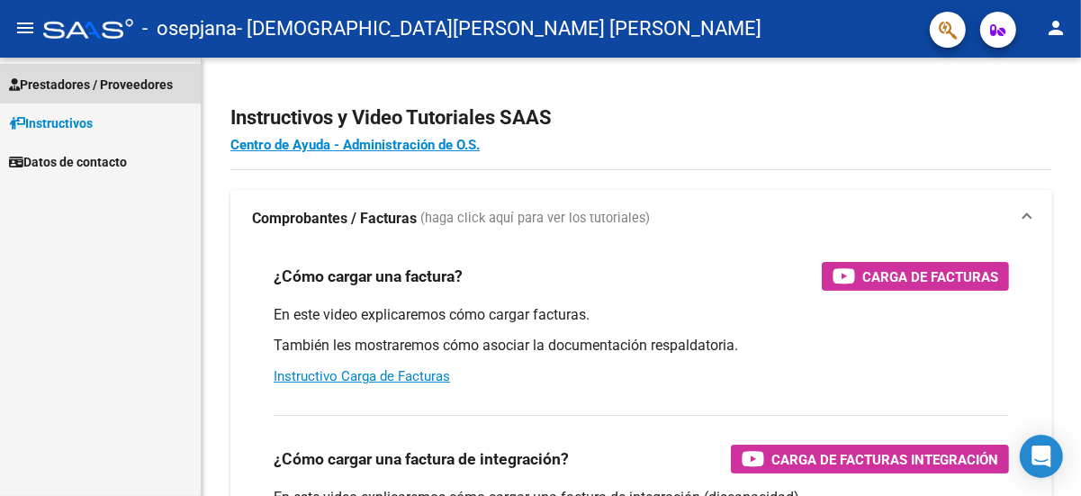
click at [50, 82] on span "Prestadores / Proveedores" at bounding box center [91, 85] width 164 height 20
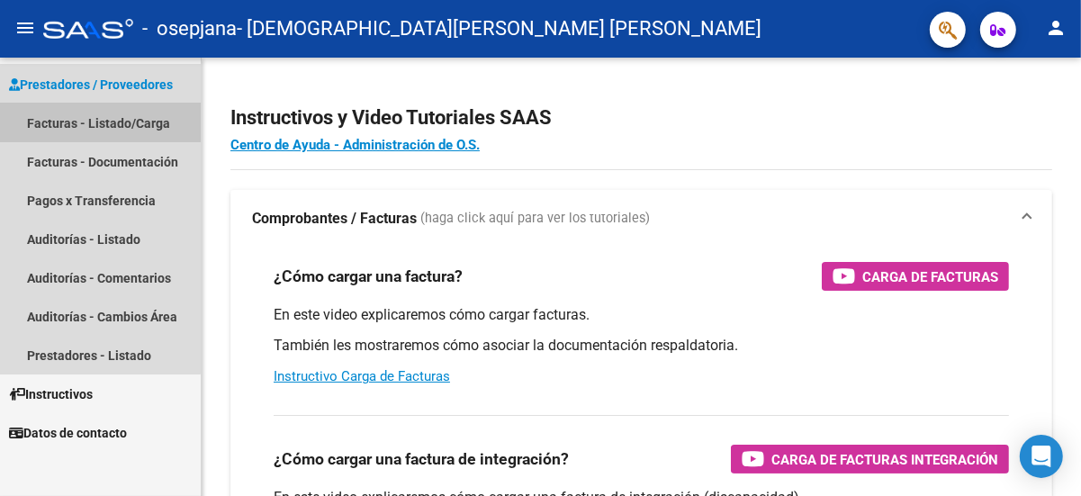
click at [59, 121] on link "Facturas - Listado/Carga" at bounding box center [100, 123] width 201 height 39
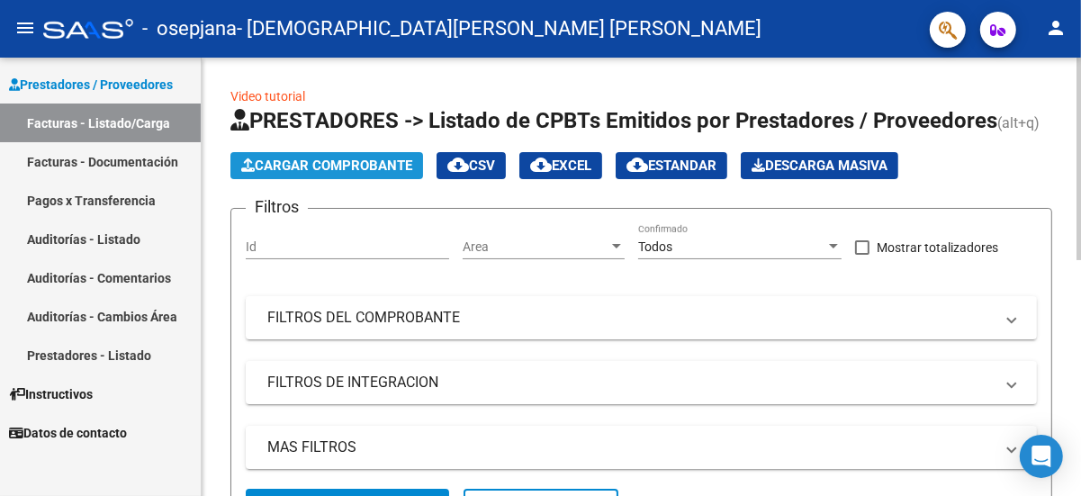
click at [320, 167] on span "Cargar Comprobante" at bounding box center [326, 166] width 171 height 16
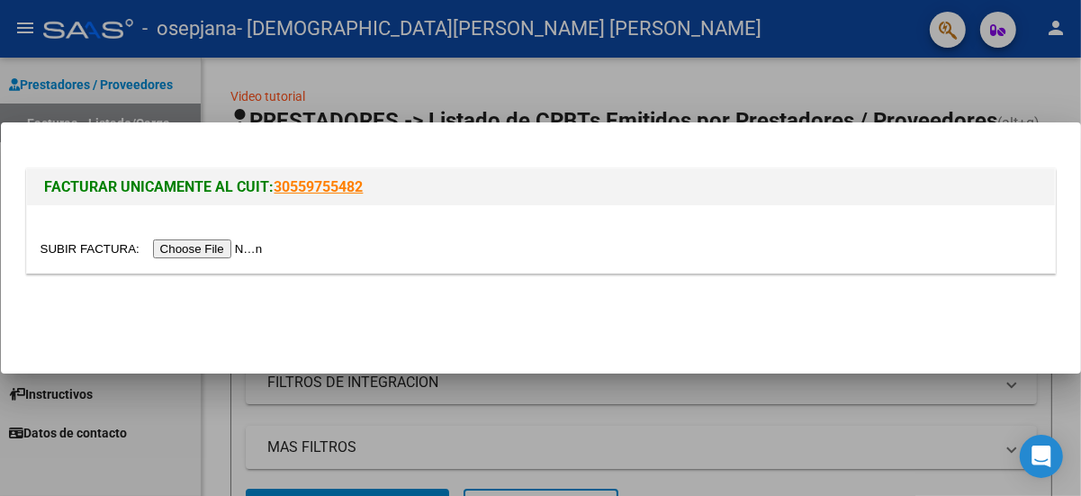
click at [171, 245] on input "file" at bounding box center [155, 248] width 228 height 19
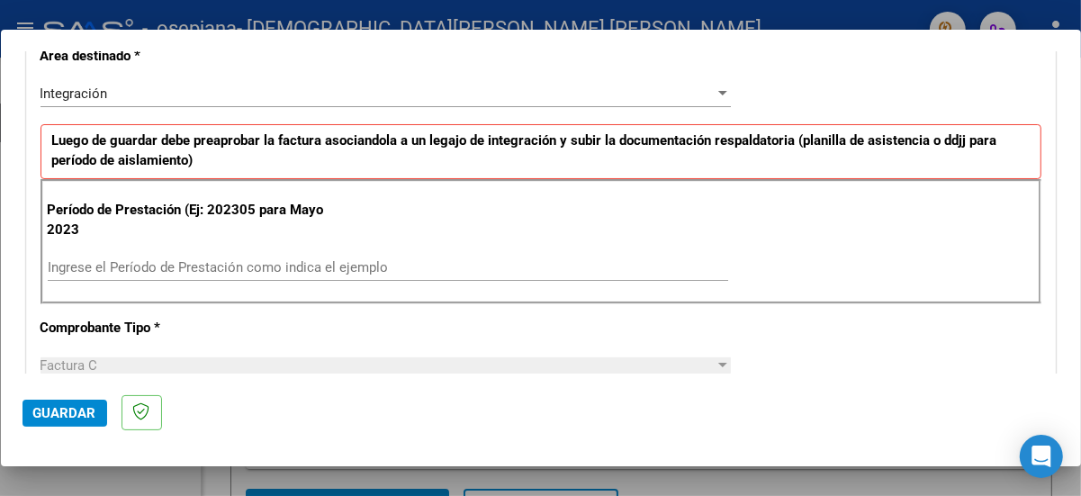
scroll to position [432, 0]
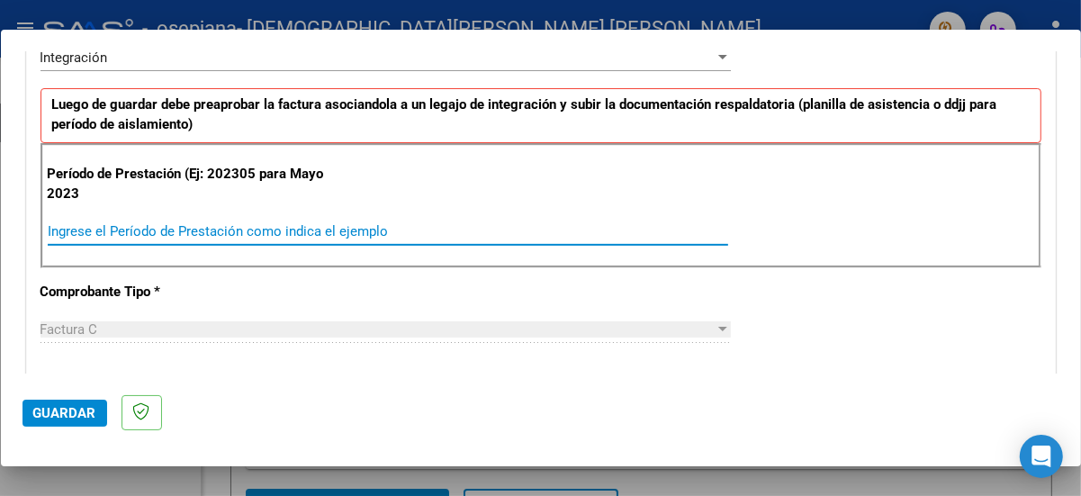
click at [48, 232] on input "Ingrese el Período de Prestación como indica el ejemplo" at bounding box center [388, 231] width 681 height 16
type input "202507"
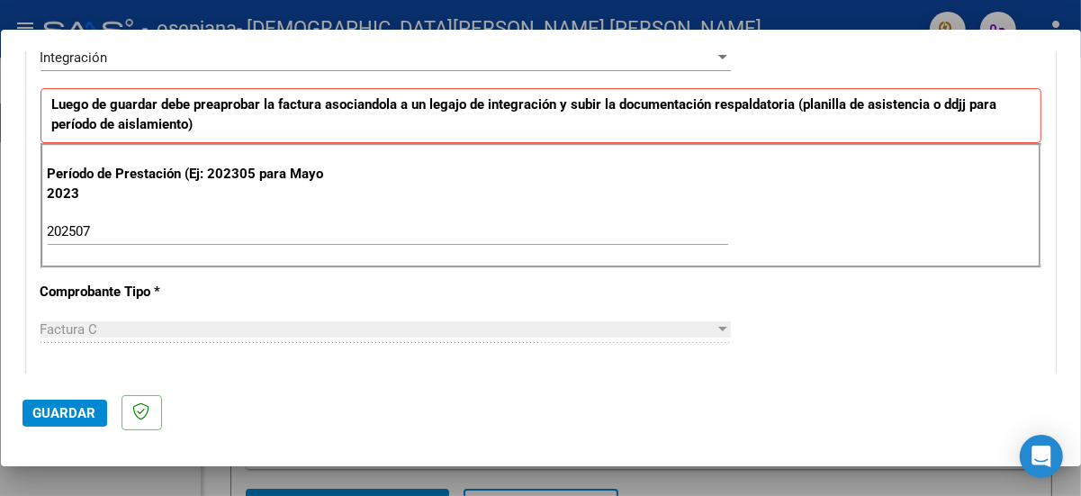
click at [718, 327] on div at bounding box center [722, 329] width 9 height 5
click at [562, 325] on div "Factura C" at bounding box center [378, 329] width 674 height 16
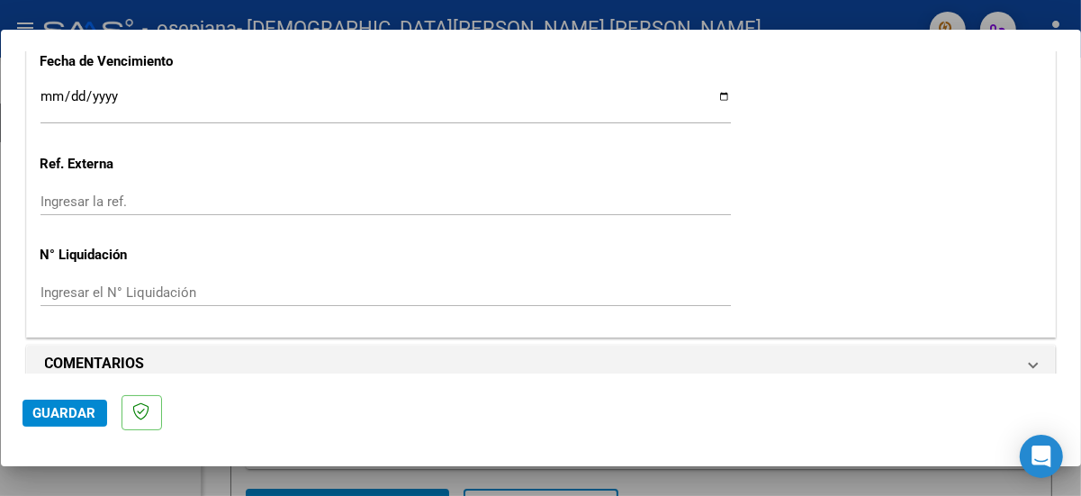
scroll to position [1276, 0]
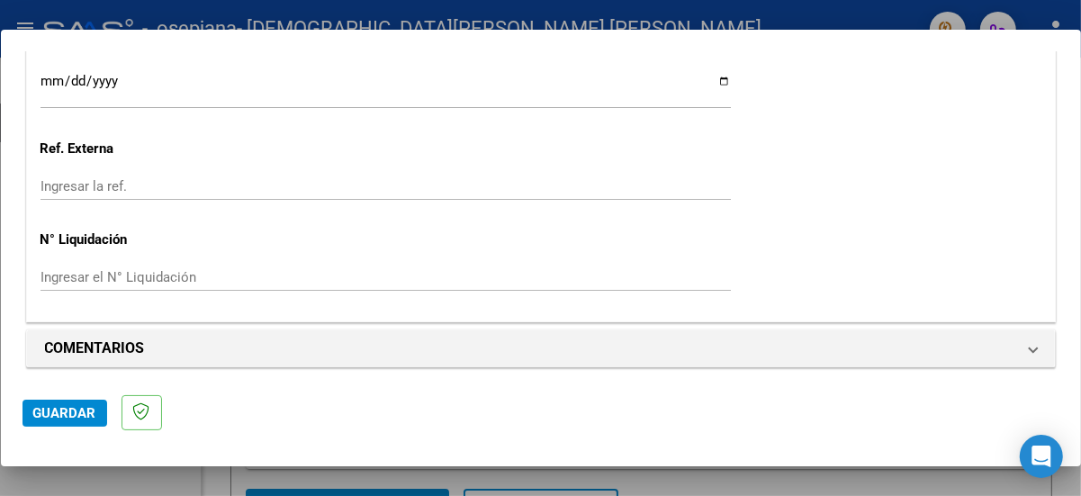
click at [56, 410] on span "Guardar" at bounding box center [64, 413] width 63 height 16
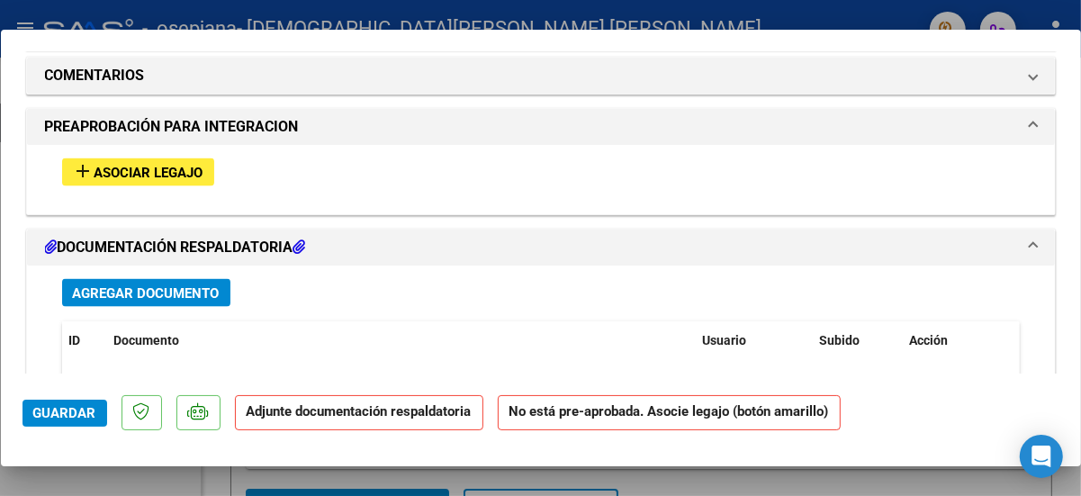
scroll to position [1584, 0]
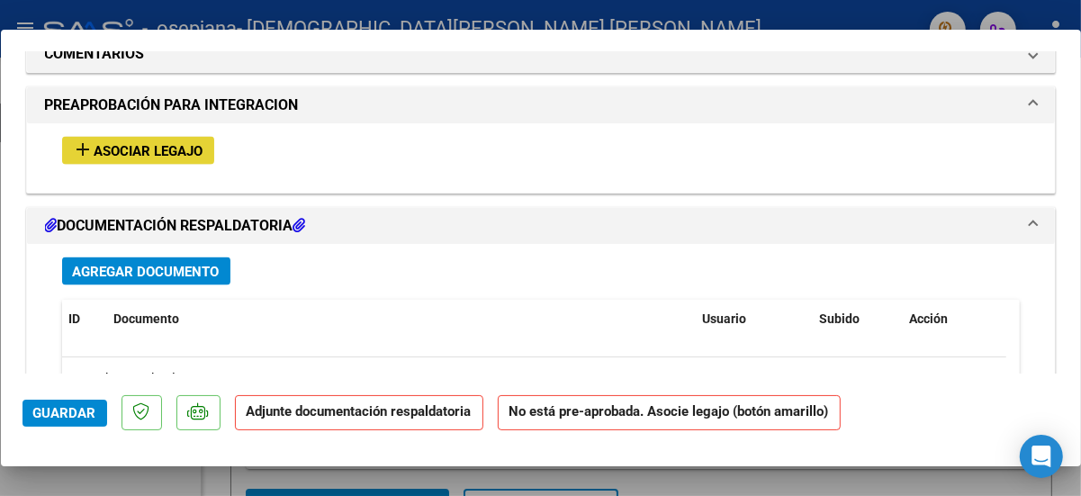
click at [138, 143] on span "Asociar Legajo" at bounding box center [149, 151] width 109 height 16
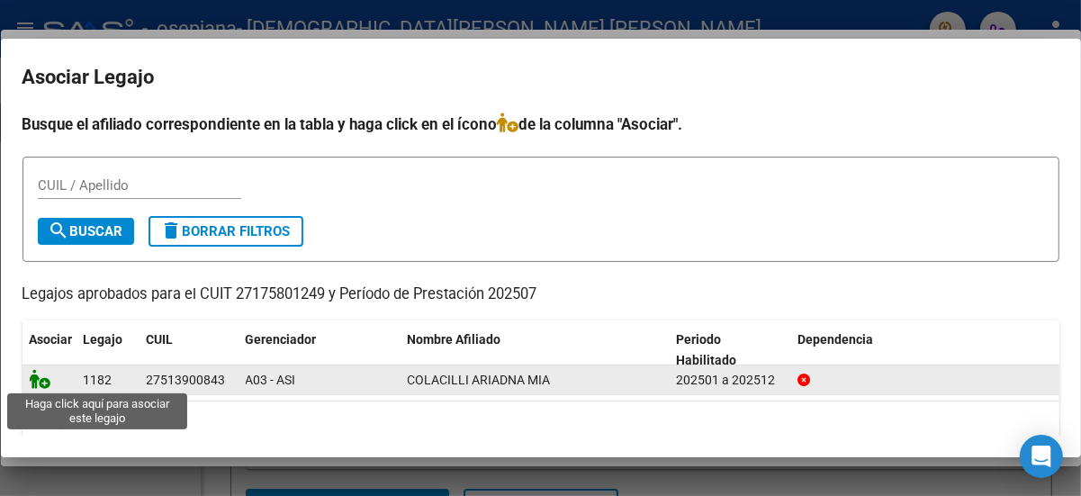
click at [47, 379] on icon at bounding box center [41, 379] width 22 height 20
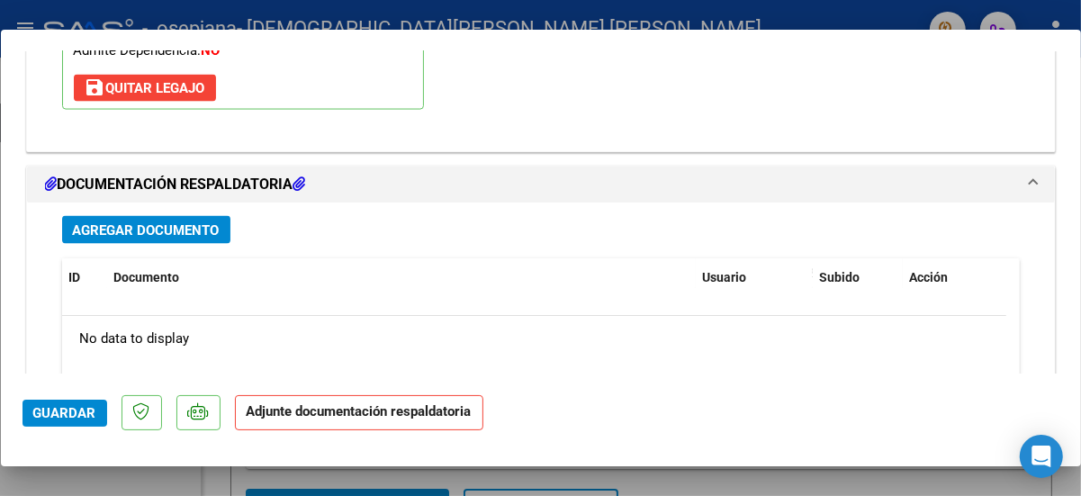
scroll to position [1919, 0]
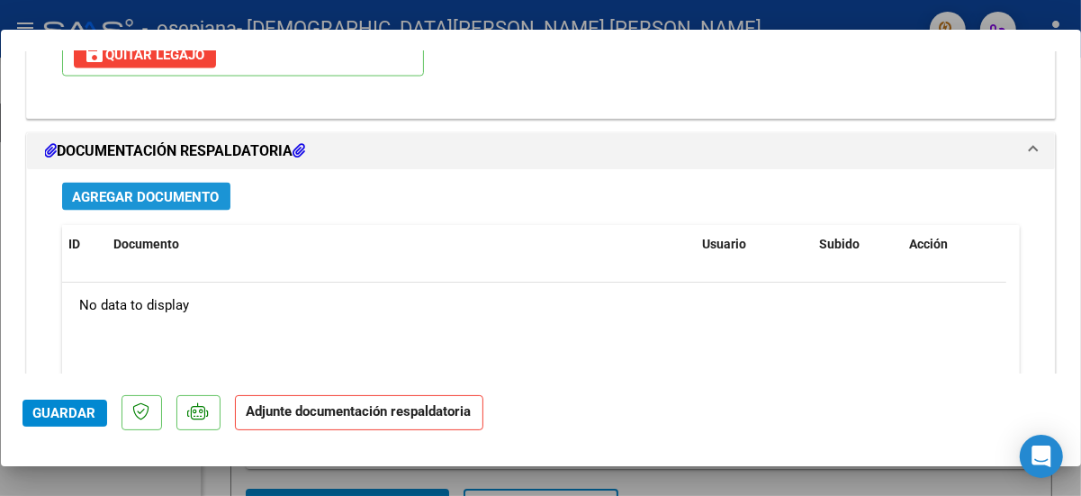
click at [129, 189] on span "Agregar Documento" at bounding box center [146, 197] width 147 height 16
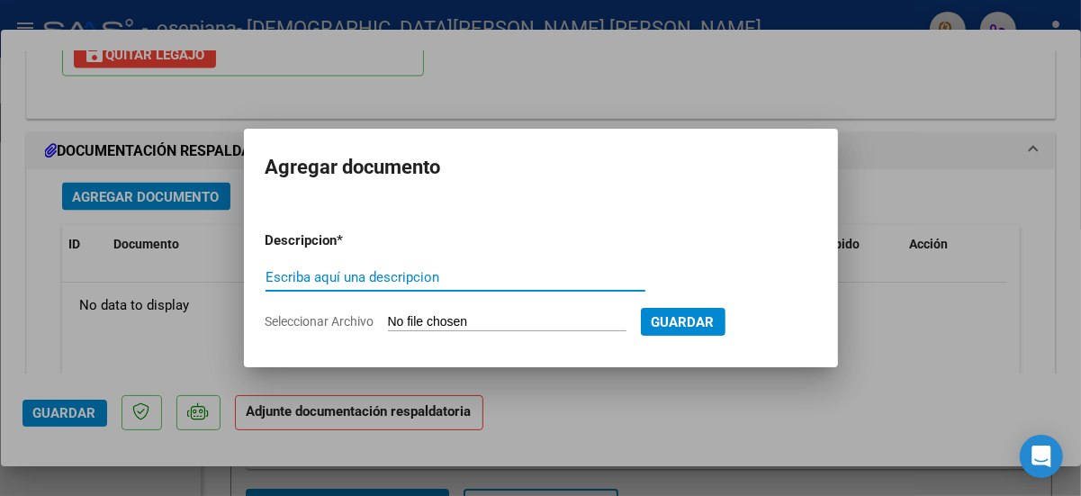
click at [273, 277] on input "Escriba aquí una descripcion" at bounding box center [456, 277] width 380 height 16
type input "P"
type input "planilla asistencia [DATE]"
click at [471, 317] on input "Seleccionar Archivo" at bounding box center [507, 322] width 239 height 17
type input "C:\fakepath\[PERSON_NAME] asistencia [DATE].pdf"
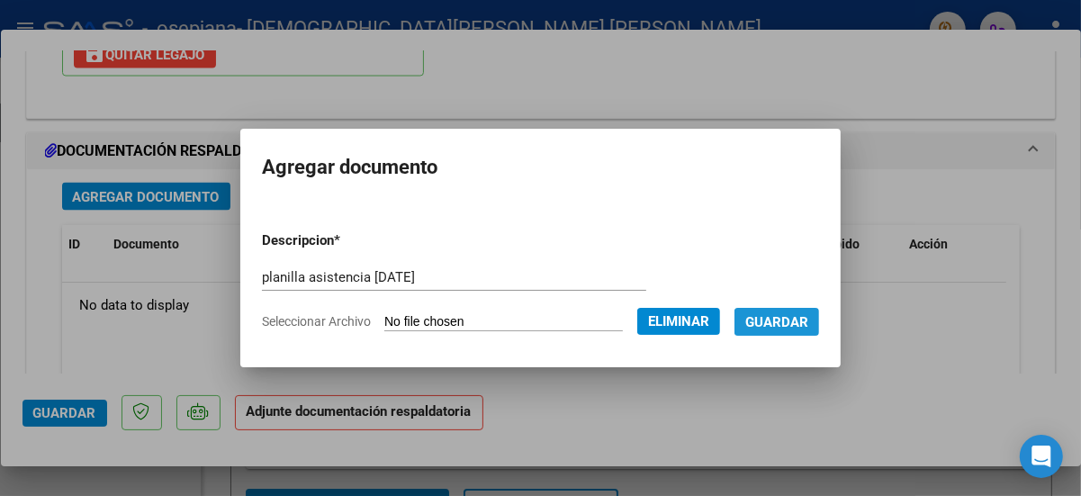
click at [803, 319] on span "Guardar" at bounding box center [776, 322] width 63 height 16
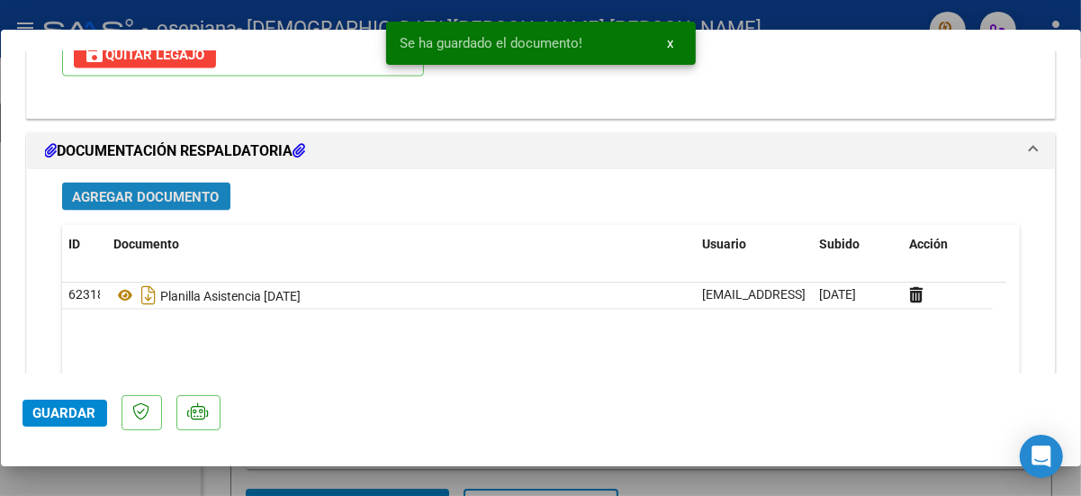
click at [157, 189] on span "Agregar Documento" at bounding box center [146, 197] width 147 height 16
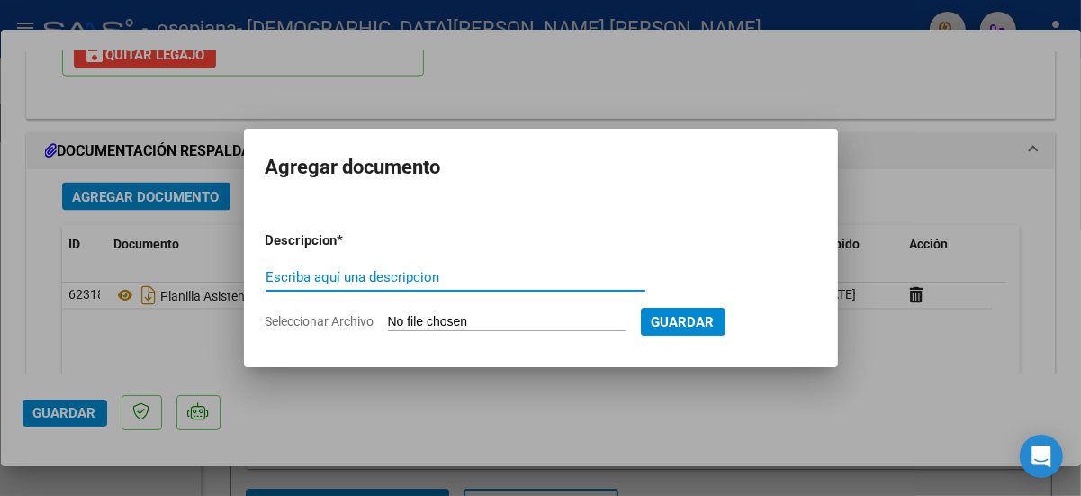
click at [280, 274] on input "Escriba aquí una descripcion" at bounding box center [456, 277] width 380 height 16
type input "CAE FC 00002-00000113"
click at [426, 320] on input "Seleccionar Archivo" at bounding box center [507, 322] width 239 height 17
type input "C:\fakepath\CAE FC 00002-00000113.pdf"
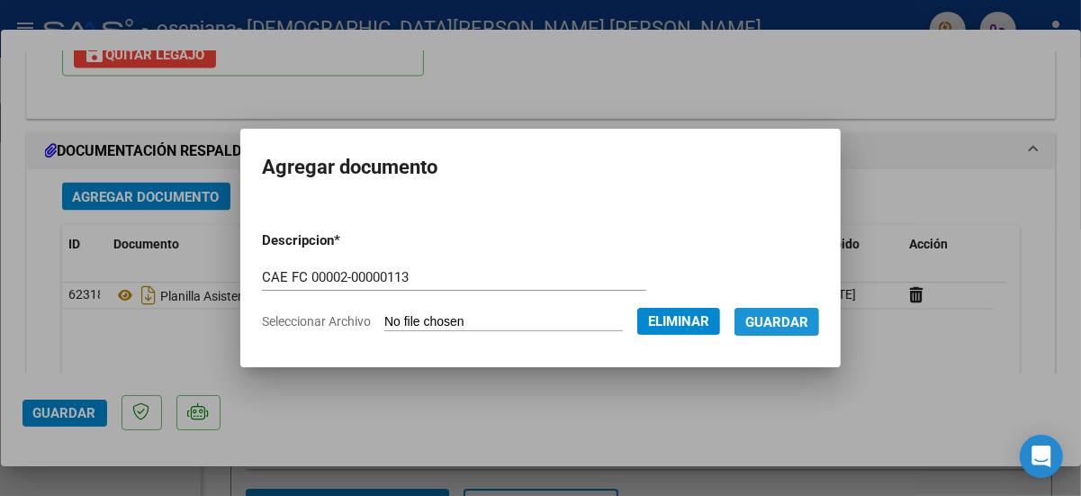
click at [808, 318] on span "Guardar" at bounding box center [776, 322] width 63 height 16
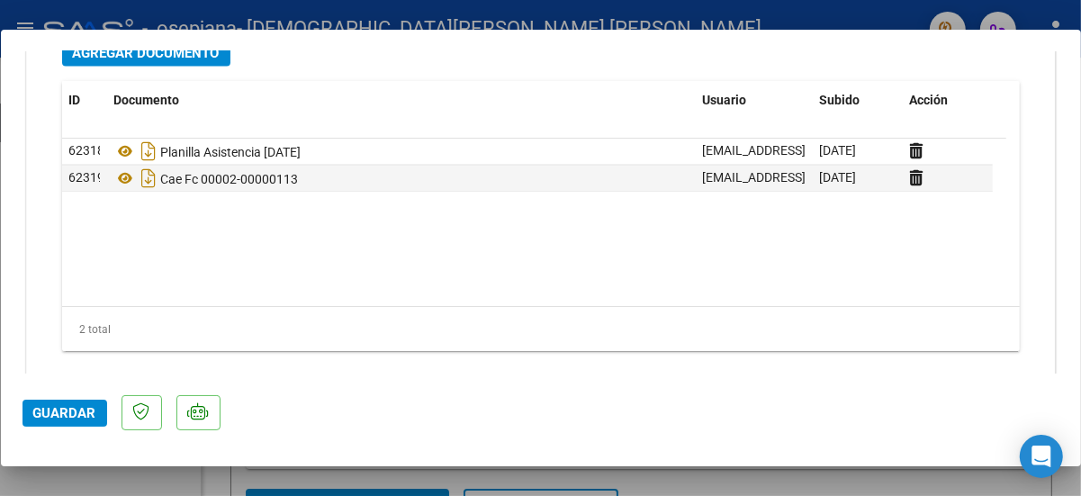
scroll to position [2089, 0]
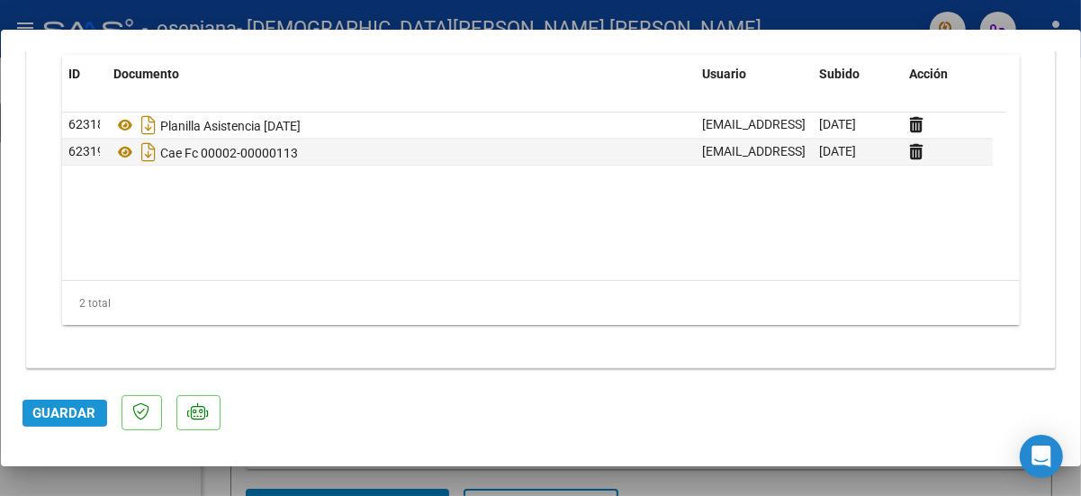
click at [68, 415] on span "Guardar" at bounding box center [64, 413] width 63 height 16
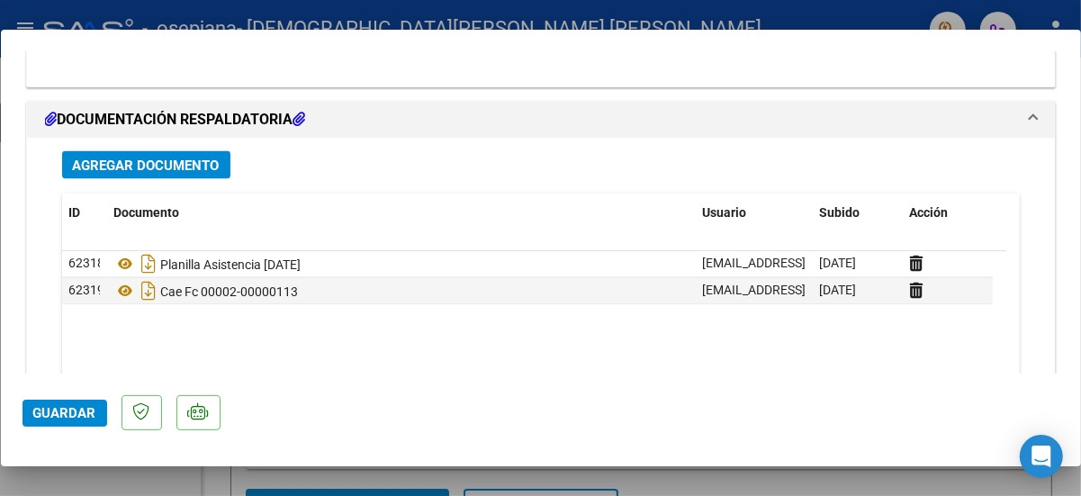
scroll to position [1952, 0]
click at [179, 157] on span "Agregar Documento" at bounding box center [146, 165] width 147 height 16
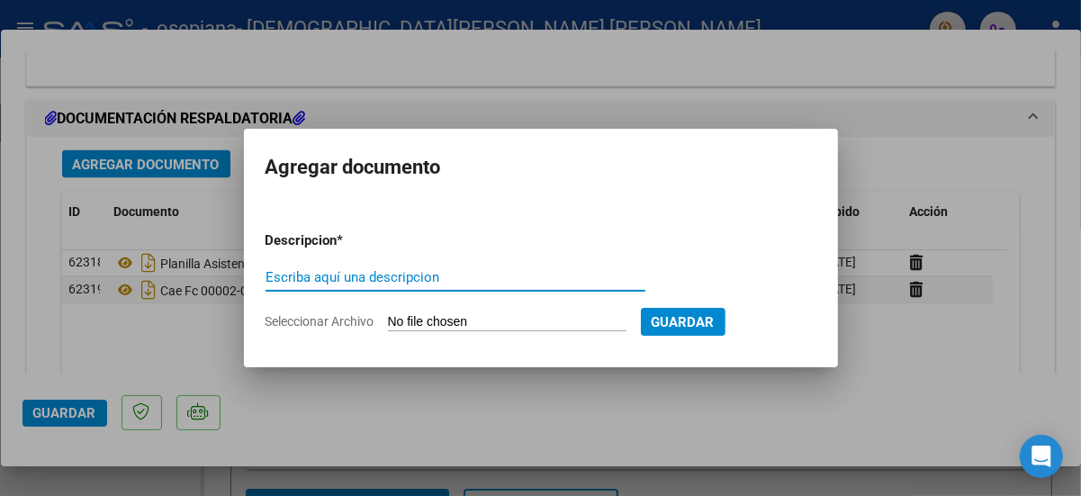
click at [275, 276] on input "Escriba aquí una descripcion" at bounding box center [456, 277] width 380 height 16
click at [422, 321] on input "Seleccionar Archivo" at bounding box center [507, 322] width 239 height 17
click at [302, 278] on input "facturra 00002-00000113 firmada y sellada" at bounding box center [456, 277] width 380 height 16
type input "factura 00002-00000113 firmada y sellada"
click at [413, 318] on input "Seleccionar Archivo" at bounding box center [507, 322] width 239 height 17
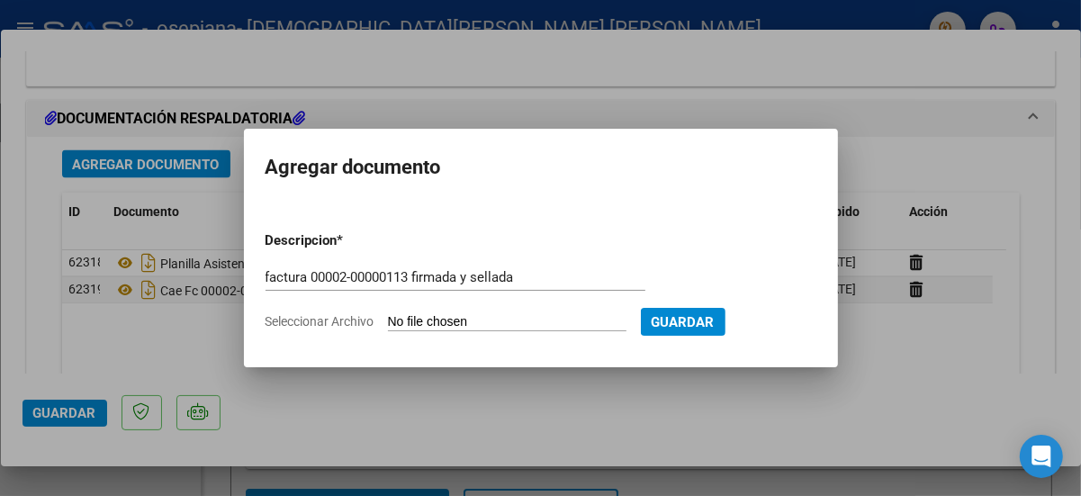
type input "C:\fakepath\FACTURA 00002-00000113 firmada y sellada.pdf"
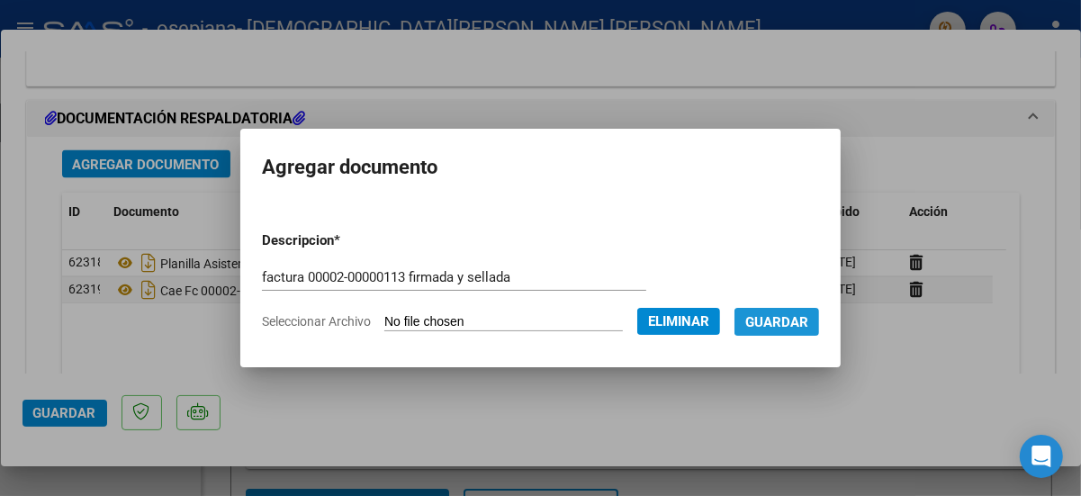
click at [775, 320] on span "Guardar" at bounding box center [776, 322] width 63 height 16
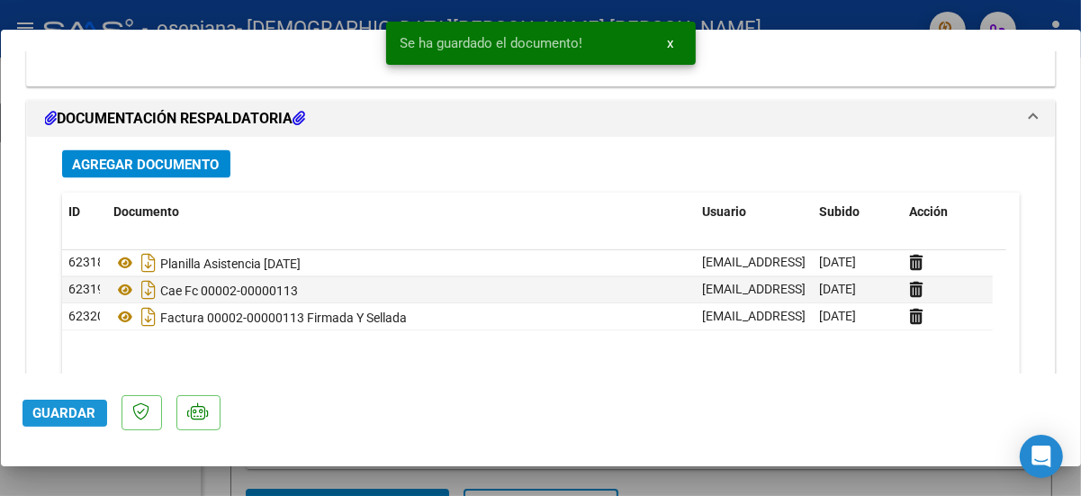
click at [70, 418] on span "Guardar" at bounding box center [64, 413] width 63 height 16
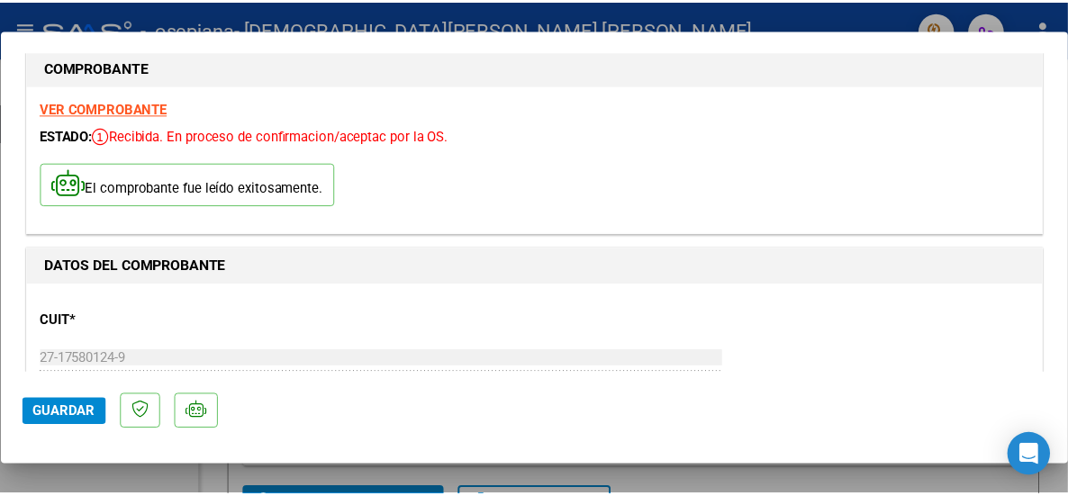
scroll to position [0, 0]
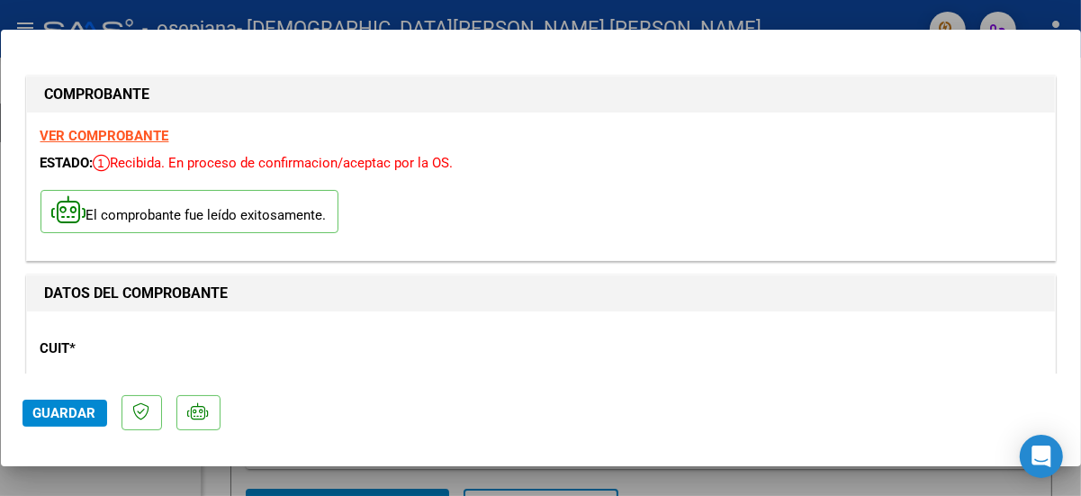
click at [737, 14] on div at bounding box center [540, 248] width 1081 height 496
type input "$ 0,00"
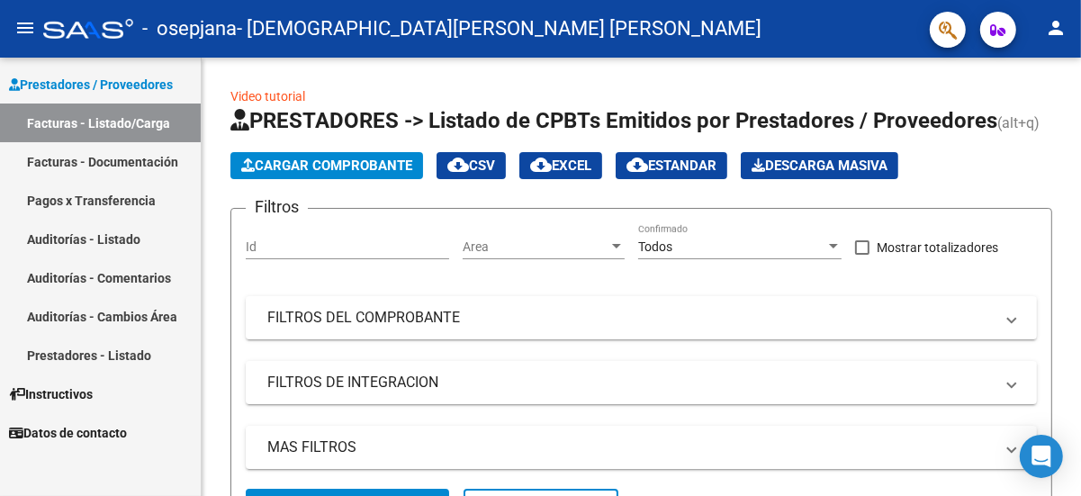
click at [1058, 29] on mat-icon "person" at bounding box center [1056, 28] width 22 height 22
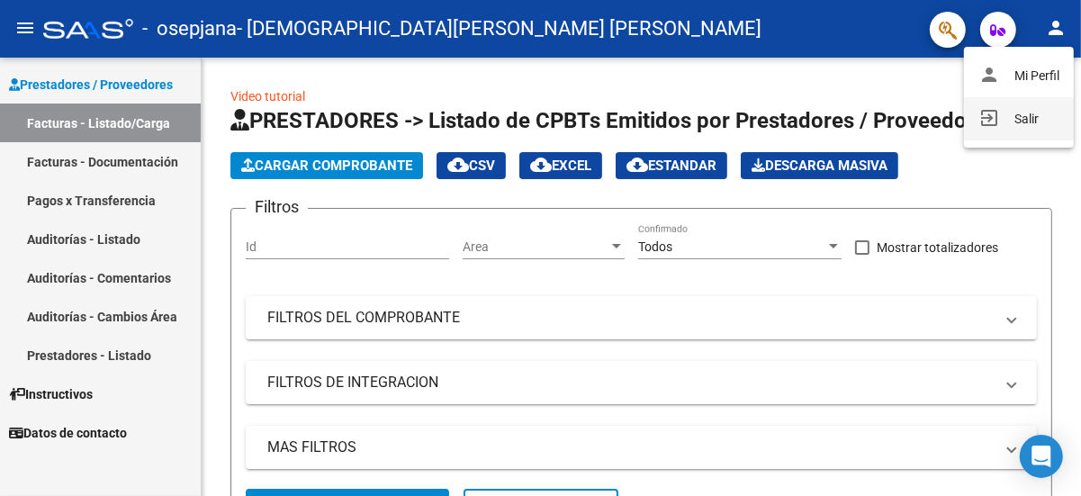
click at [1030, 117] on button "exit_to_app Salir" at bounding box center [1019, 118] width 110 height 43
